Goal: Task Accomplishment & Management: Complete application form

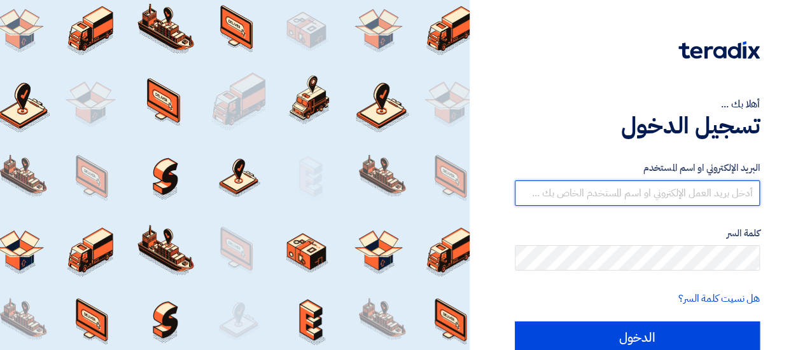
type input "[EMAIL_ADDRESS][DOMAIN_NAME]"
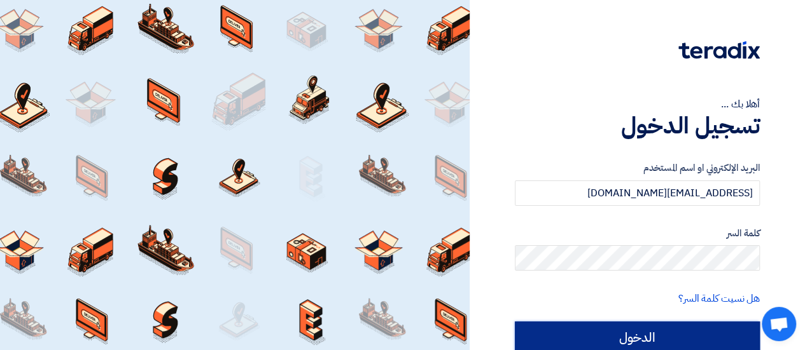
click at [671, 334] on input "الدخول" at bounding box center [637, 338] width 245 height 32
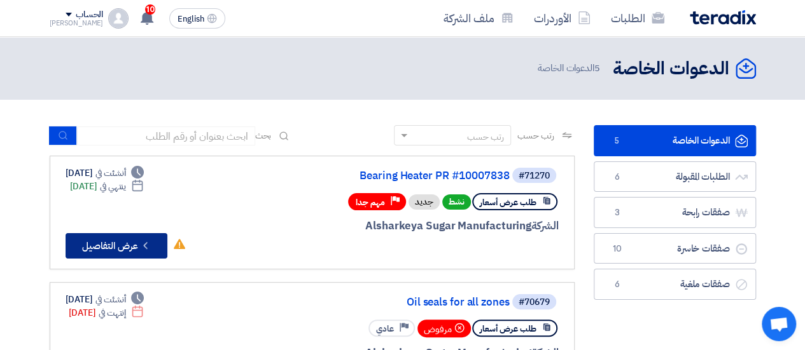
click at [111, 243] on button "Check details عرض التفاصيل" at bounding box center [117, 245] width 102 height 25
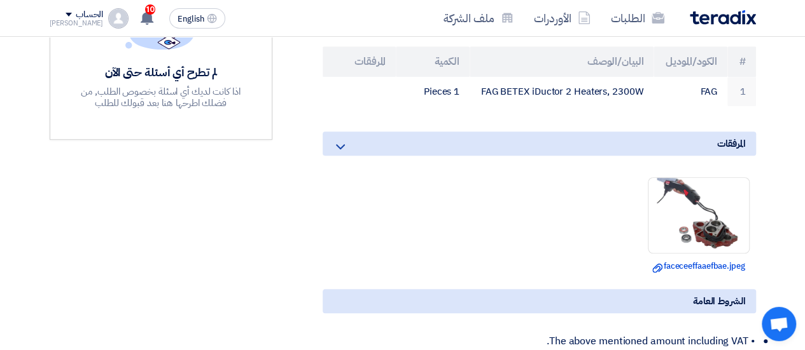
scroll to position [382, 0]
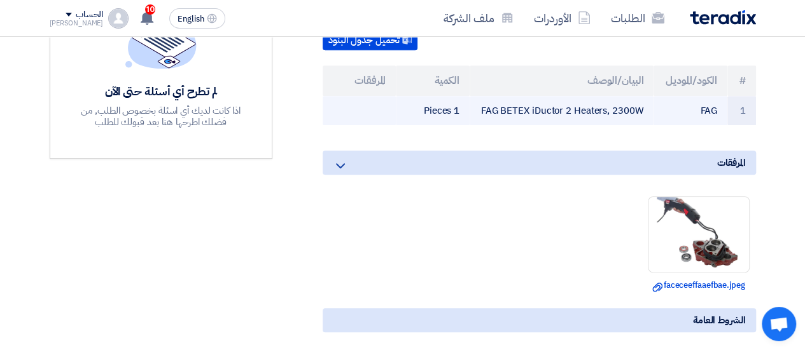
drag, startPoint x: 483, startPoint y: 107, endPoint x: 644, endPoint y: 113, distance: 160.4
click at [644, 113] on td "FAG BETEX iDuctor 2 Heaters, 2300W" at bounding box center [561, 111] width 184 height 30
copy td "FAG BETEX iDuctor 2 Heaters, 2300W"
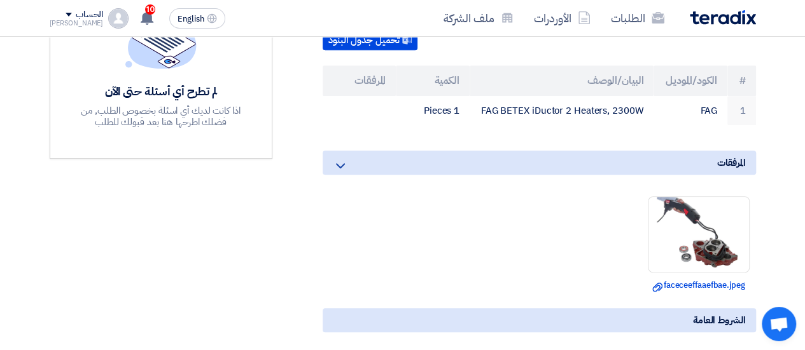
scroll to position [445, 0]
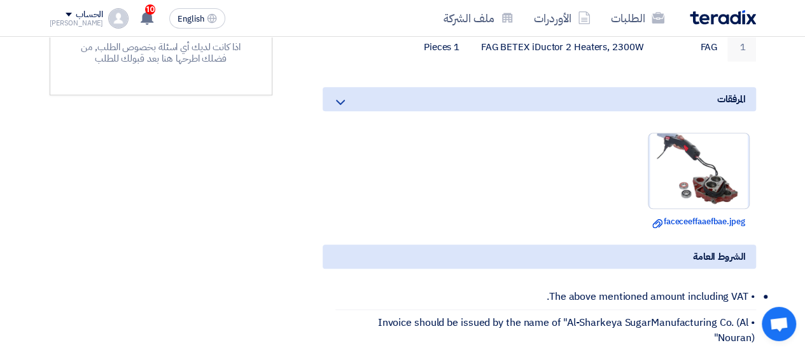
click at [669, 153] on img at bounding box center [698, 171] width 100 height 79
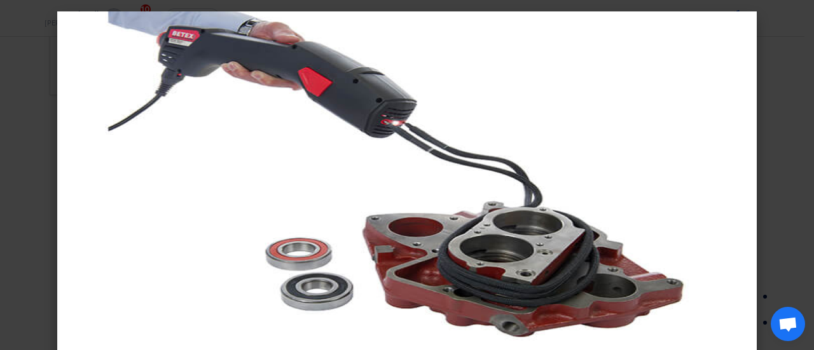
click at [772, 88] on modal-container at bounding box center [407, 175] width 814 height 350
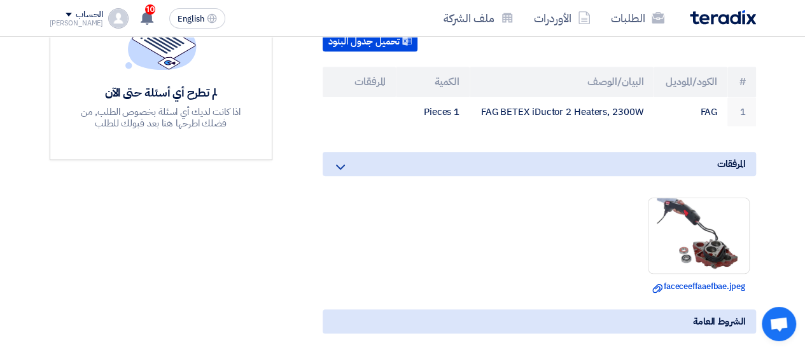
scroll to position [382, 0]
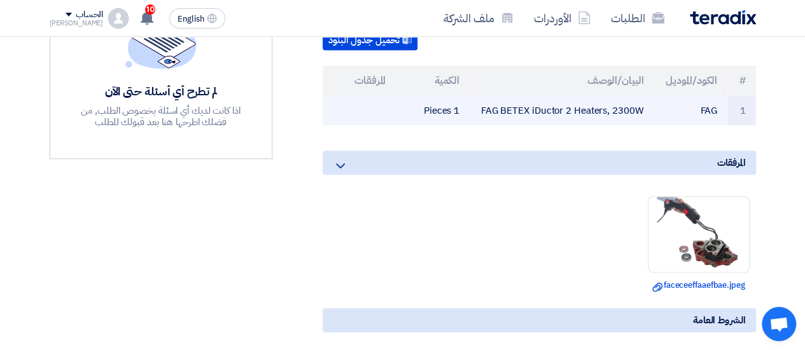
click at [551, 110] on td "FAG BETEX iDuctor 2 Heaters, 2300W" at bounding box center [561, 111] width 184 height 30
copy tr "FAG BETEX iDuctor 2 Heaters, 2300W"
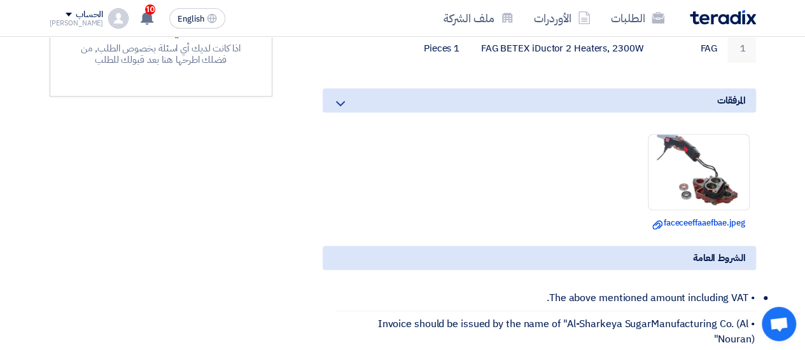
scroll to position [509, 0]
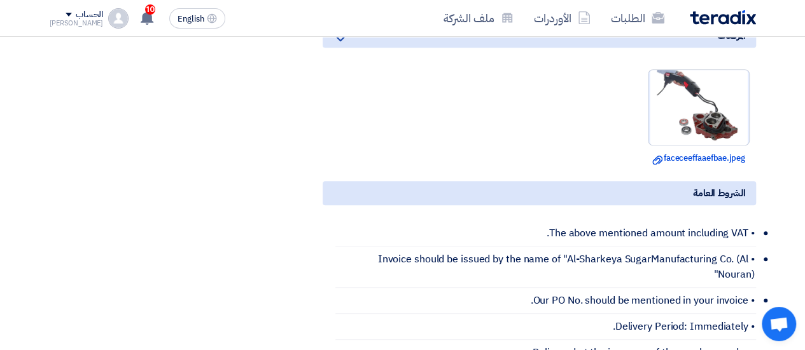
click at [684, 109] on img at bounding box center [698, 107] width 100 height 79
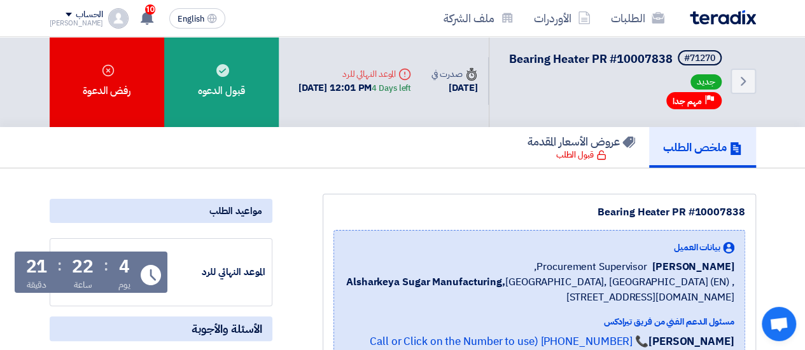
scroll to position [0, 0]
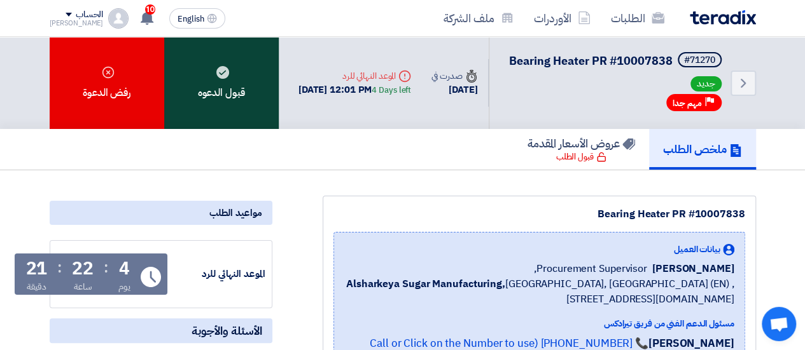
click at [242, 74] on div "قبول الدعوه" at bounding box center [221, 83] width 114 height 92
